Goal: Register for event/course

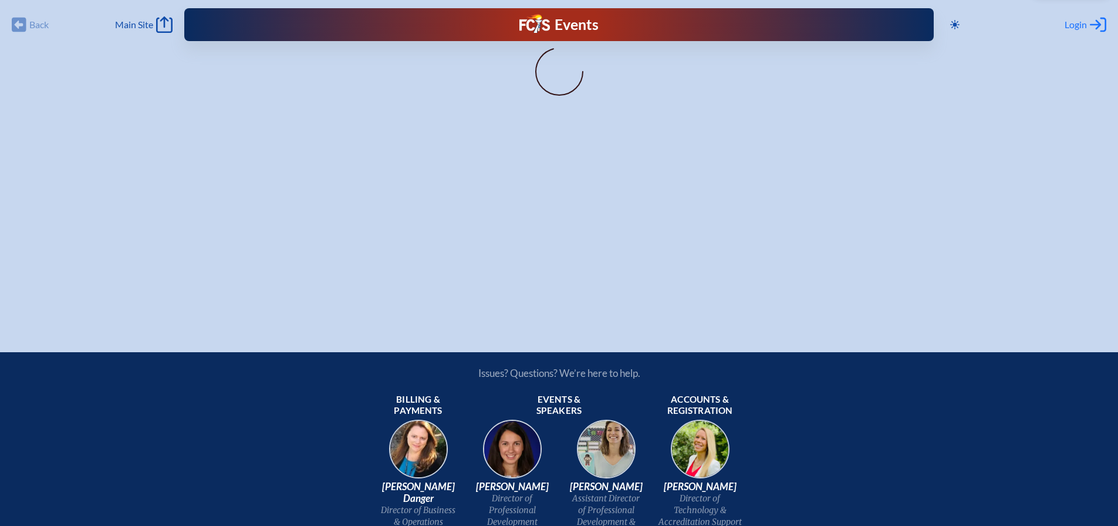
click at [1089, 22] on div "Login Log in or Create Account" at bounding box center [1085, 24] width 42 height 16
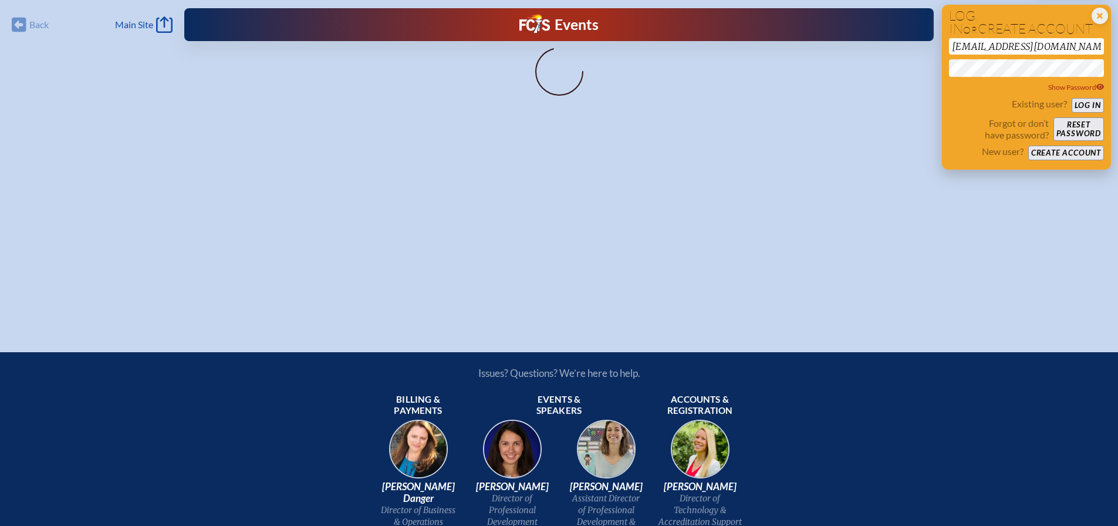
click at [1085, 102] on button "Log in" at bounding box center [1087, 105] width 32 height 15
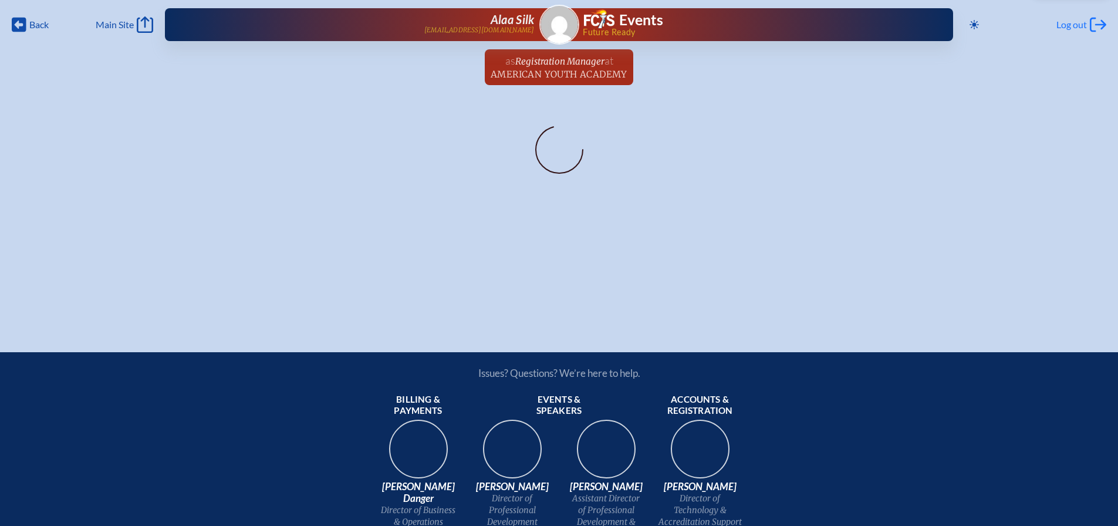
click at [1069, 26] on span "Log out" at bounding box center [1071, 25] width 31 height 12
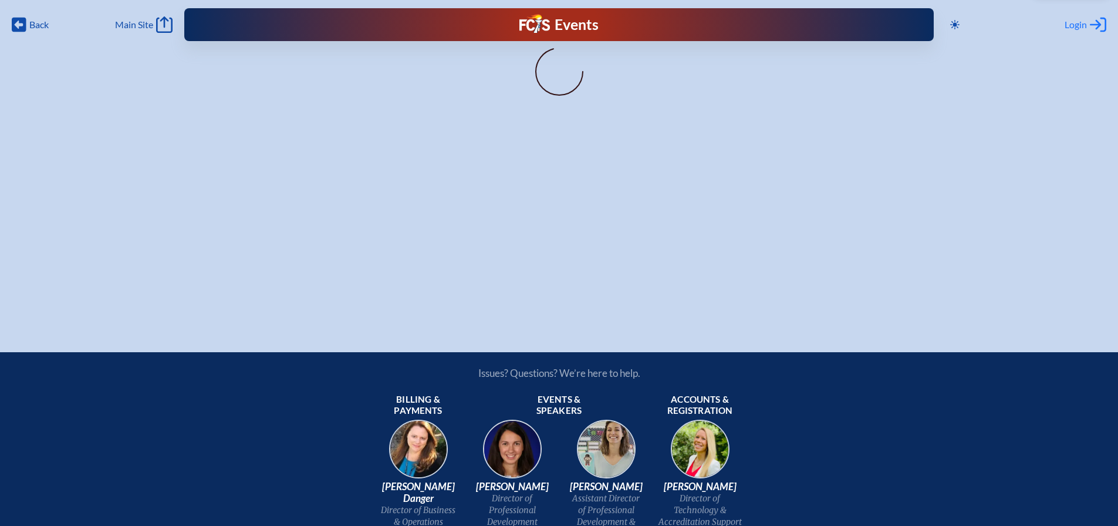
type input "[EMAIL_ADDRESS][DOMAIN_NAME]"
click at [1077, 24] on span "Login" at bounding box center [1075, 25] width 22 height 12
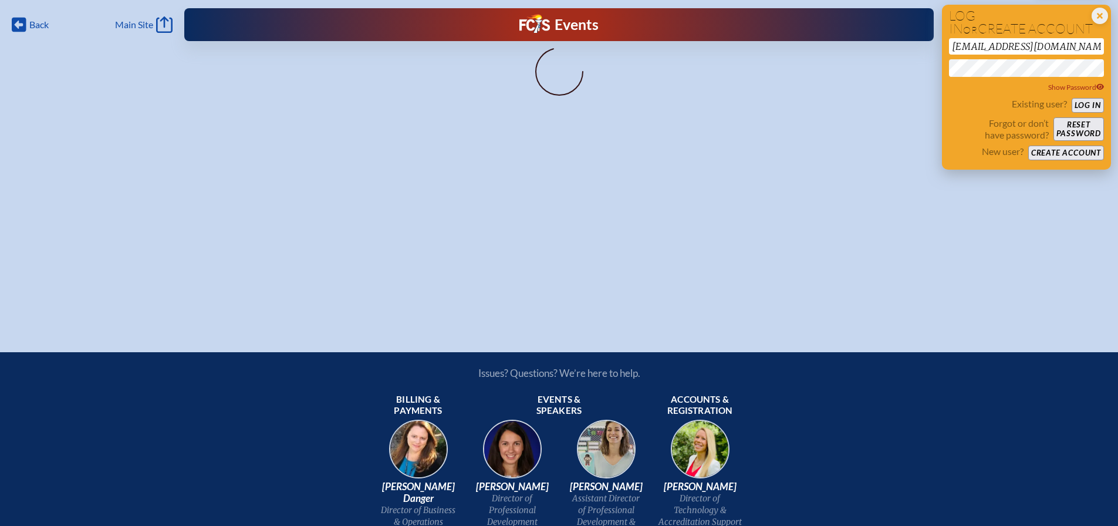
click at [1091, 102] on button "Log in" at bounding box center [1087, 105] width 32 height 15
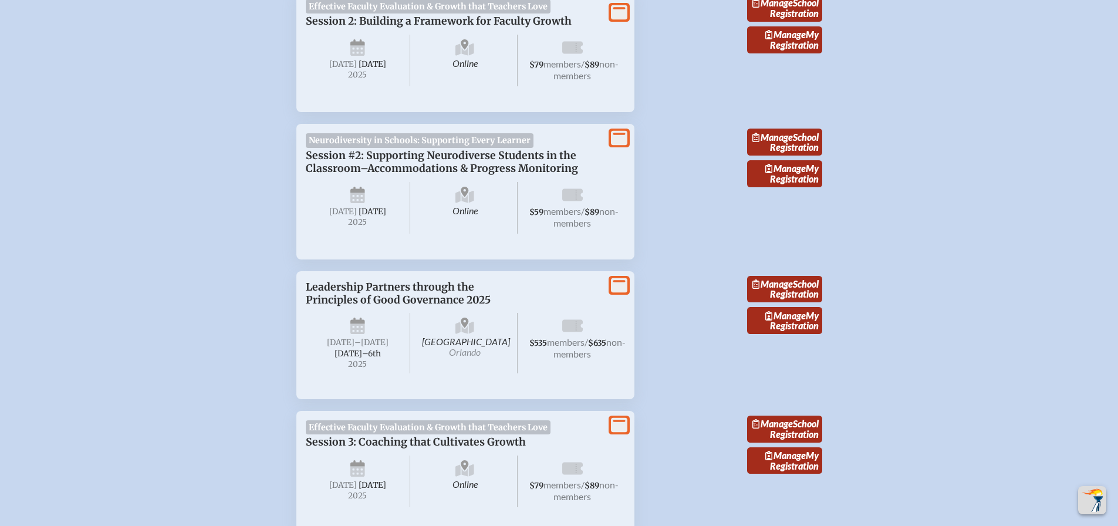
scroll to position [645, 0]
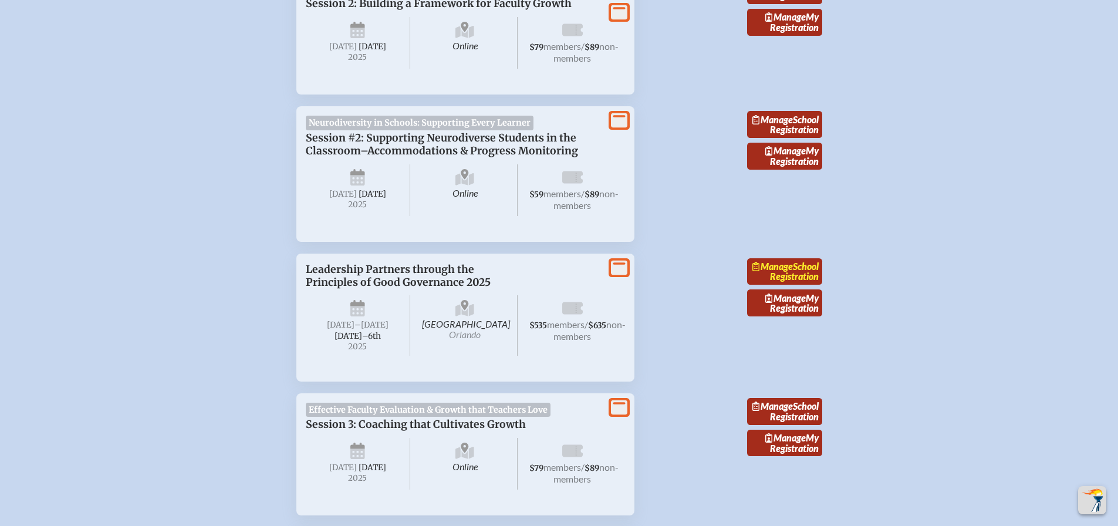
click at [796, 285] on link "Manage School Registration" at bounding box center [784, 271] width 75 height 27
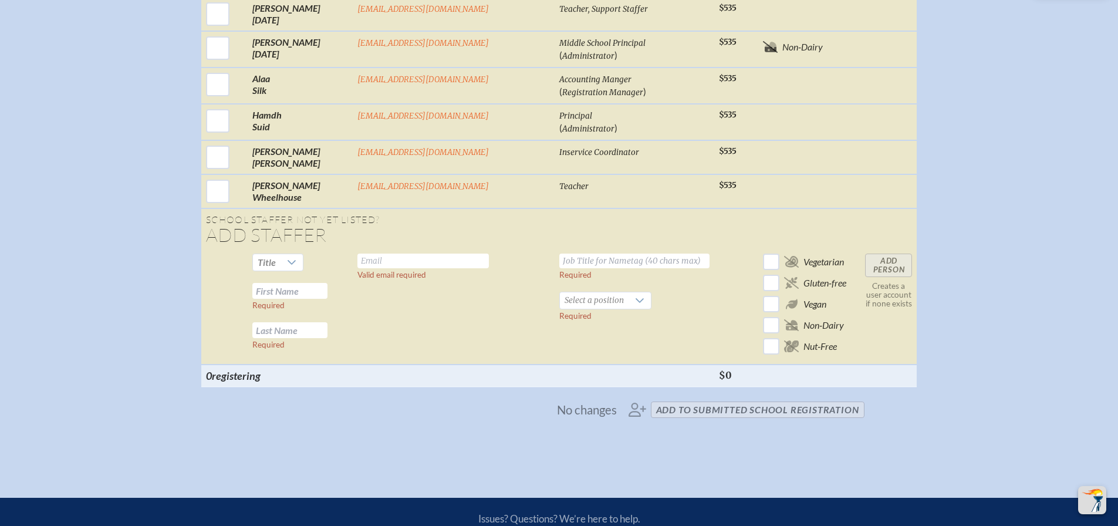
scroll to position [1115, 0]
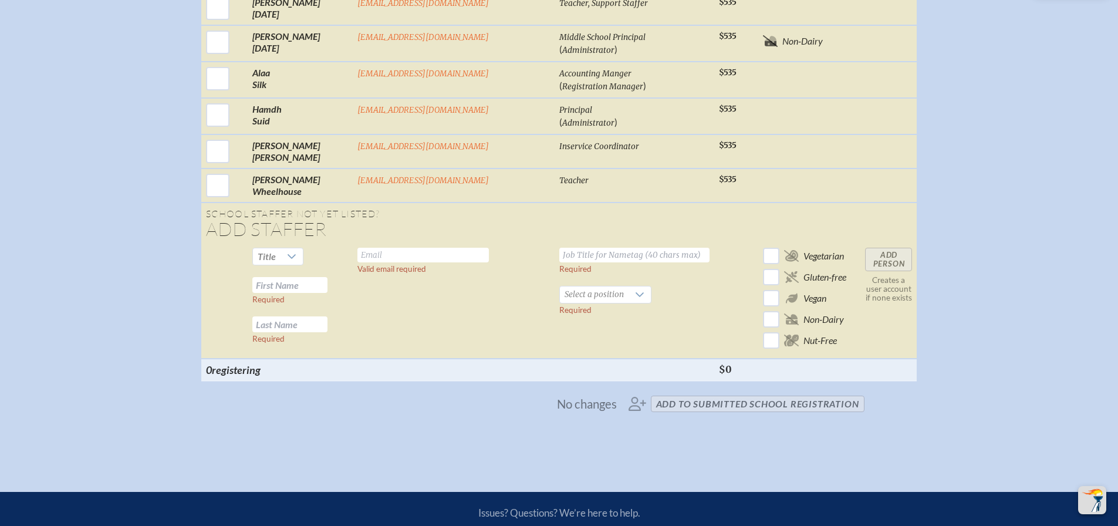
click at [860, 270] on td "Add Person Creates a user account if none exists" at bounding box center [888, 301] width 56 height 116
click at [327, 293] on input "text" at bounding box center [289, 285] width 75 height 16
paste input "[PERSON_NAME]"
drag, startPoint x: 352, startPoint y: 295, endPoint x: 327, endPoint y: 299, distance: 25.0
click at [327, 293] on input "[PERSON_NAME]" at bounding box center [289, 285] width 75 height 16
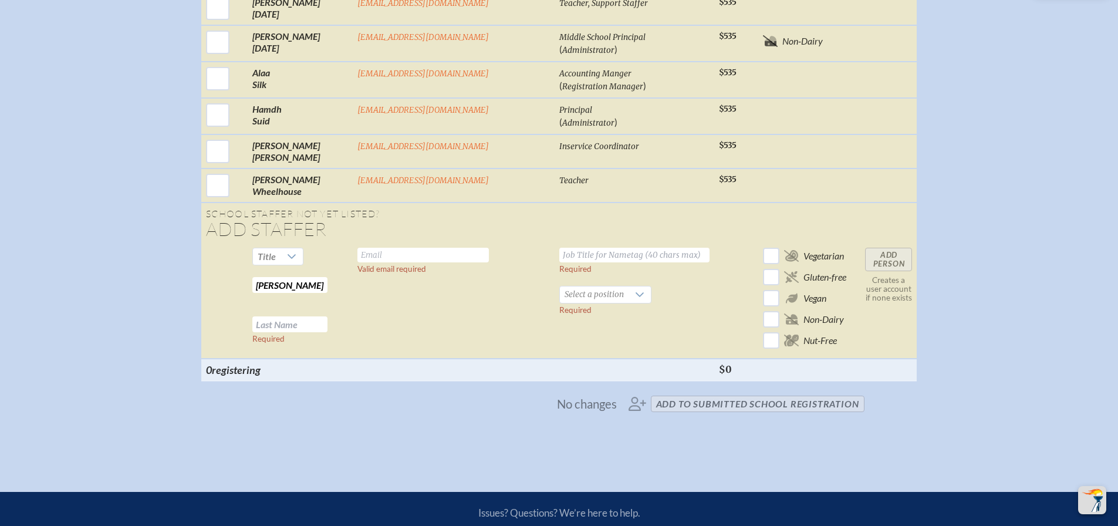
type input "[PERSON_NAME]"
click at [313, 332] on input "text" at bounding box center [289, 324] width 75 height 16
paste input "Amin"
type input "Amin"
click at [400, 262] on input "text" at bounding box center [422, 255] width 131 height 15
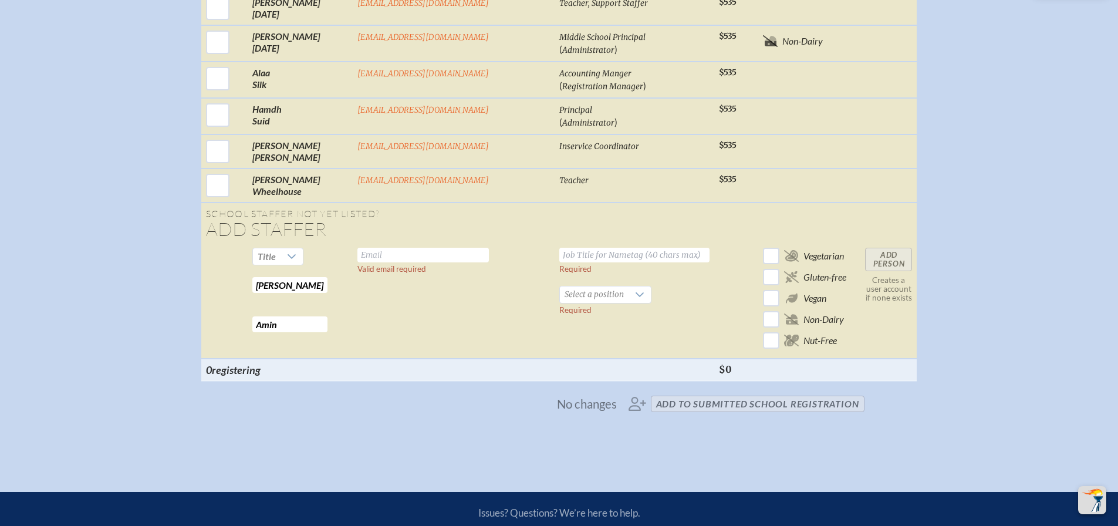
paste input "[PERSON_NAME][EMAIL_ADDRESS][PERSON_NAME][DOMAIN_NAME]"
type input "[PERSON_NAME][EMAIL_ADDRESS][PERSON_NAME][DOMAIN_NAME]"
click at [580, 262] on input "text" at bounding box center [634, 255] width 150 height 15
click at [628, 303] on div at bounding box center [639, 294] width 22 height 16
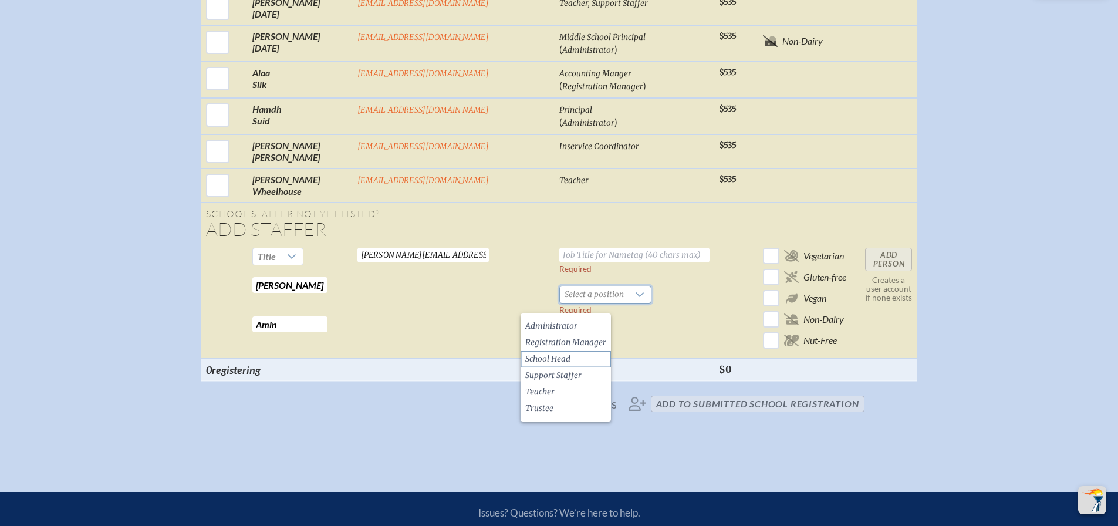
scroll to position [1174, 0]
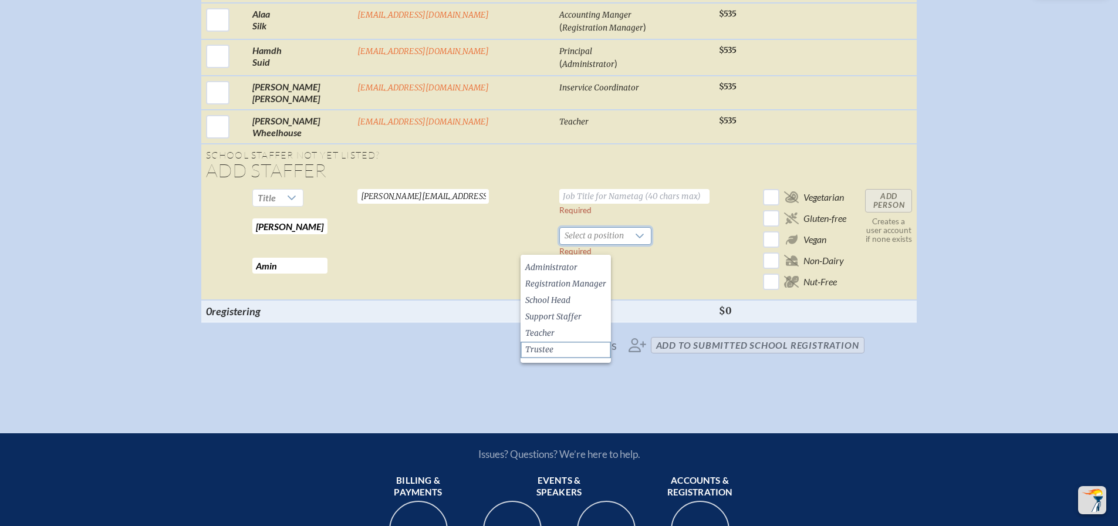
click at [547, 348] on span "Trustee" at bounding box center [539, 350] width 28 height 12
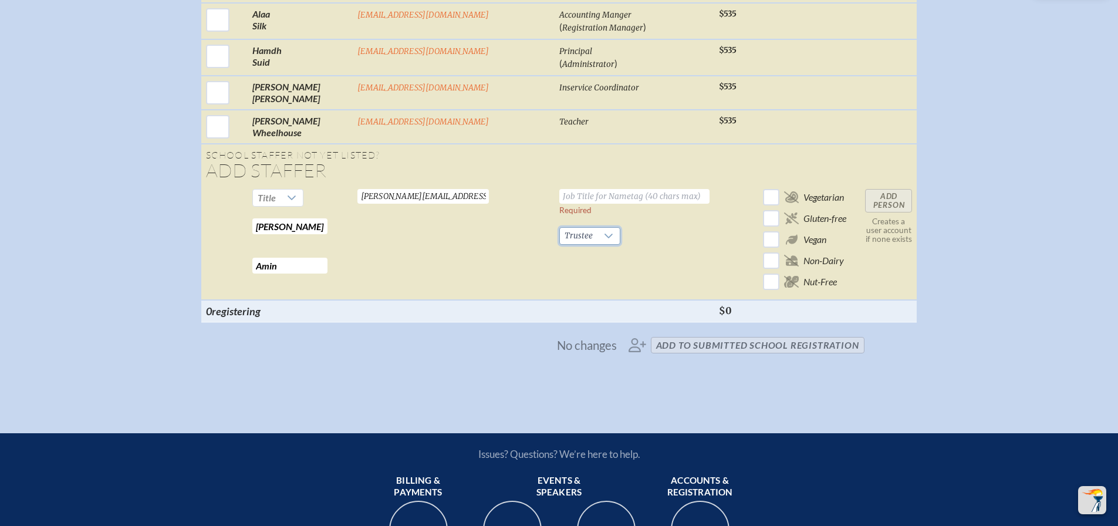
click at [562, 204] on input "text" at bounding box center [634, 196] width 150 height 15
click at [582, 204] on input "text" at bounding box center [634, 196] width 150 height 15
paste input "Secretary"
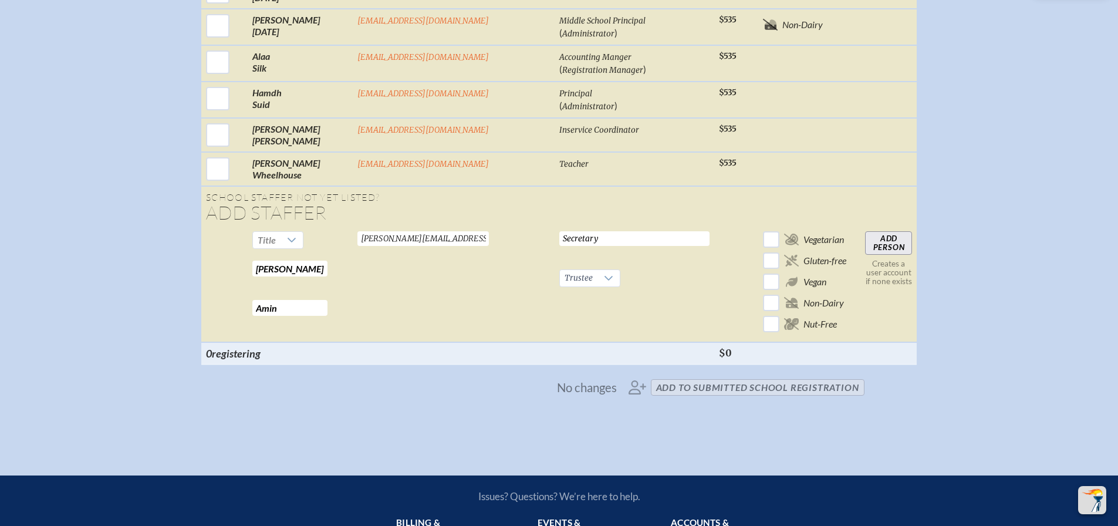
scroll to position [1291, 0]
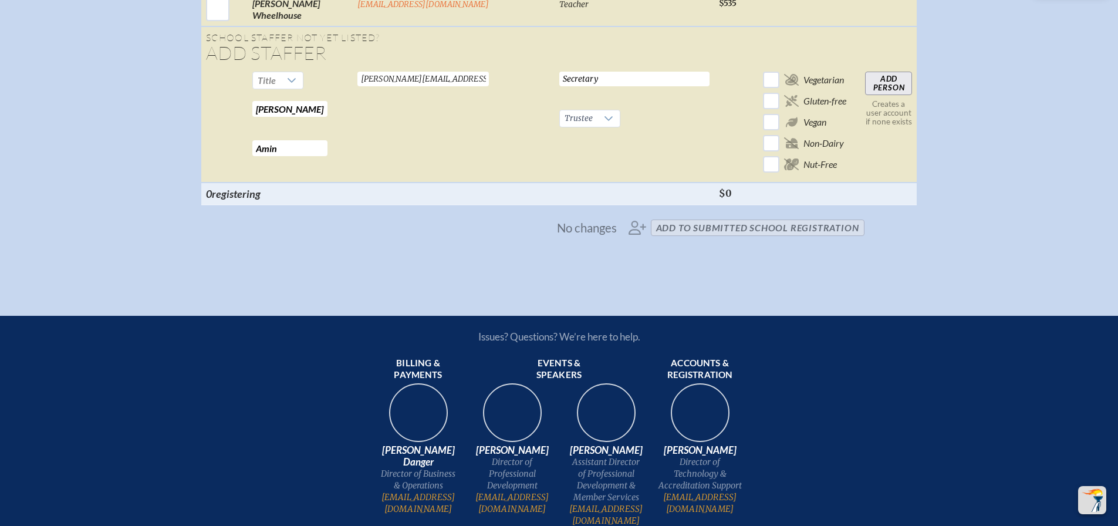
click at [559, 86] on input "Secretary" at bounding box center [634, 79] width 150 height 15
paste input "Board"
type input "Board - Secretary"
click at [640, 175] on td "Board - Secretary Required Trustee Required" at bounding box center [635, 125] width 160 height 116
click at [865, 92] on input "Add Person" at bounding box center [888, 83] width 47 height 23
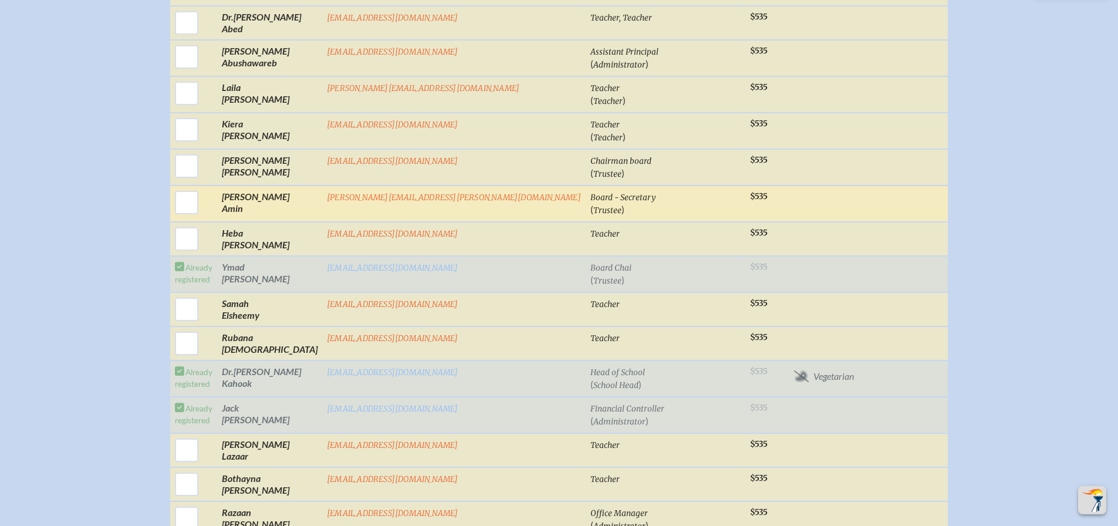
scroll to position [528, 0]
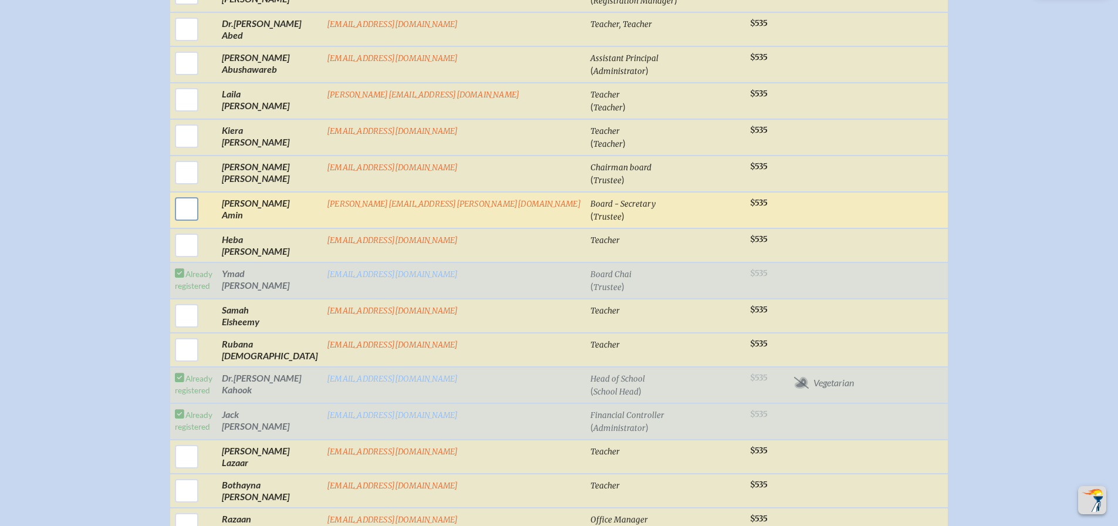
click at [201, 213] on input "checkbox" at bounding box center [186, 208] width 29 height 29
checkbox input "true"
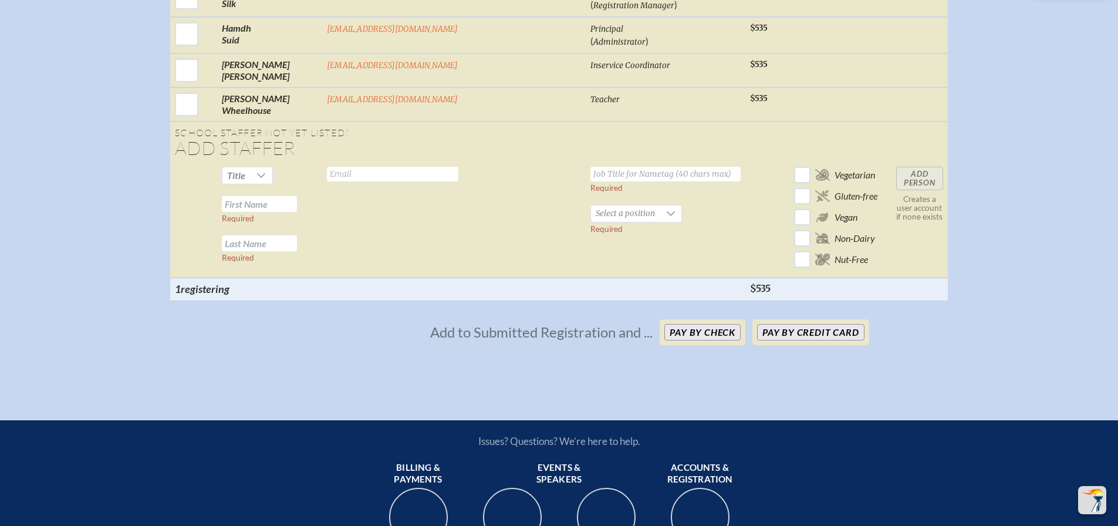
scroll to position [1350, 0]
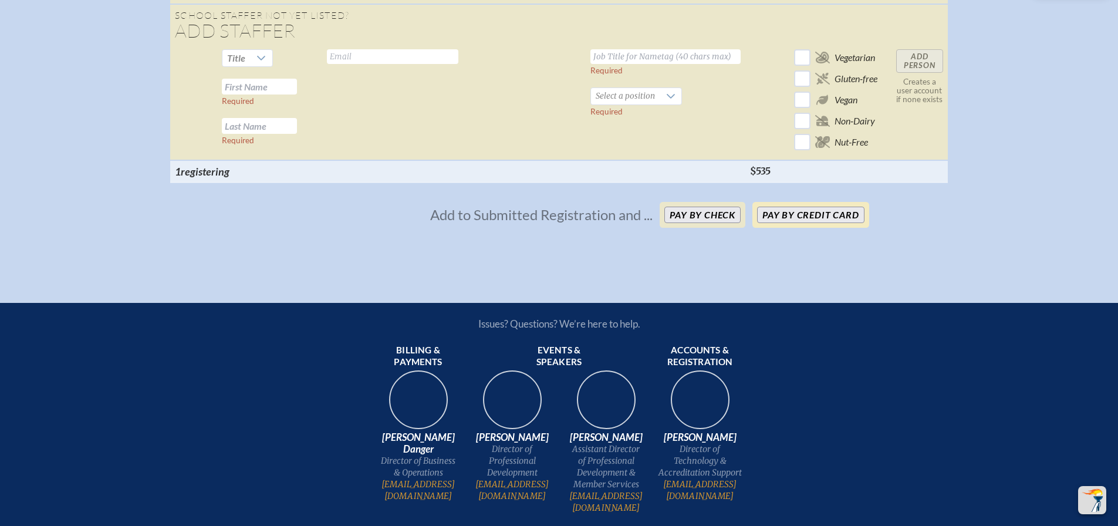
click at [796, 223] on button "Pay by Credit Card" at bounding box center [810, 215] width 107 height 16
